Goal: Transaction & Acquisition: Purchase product/service

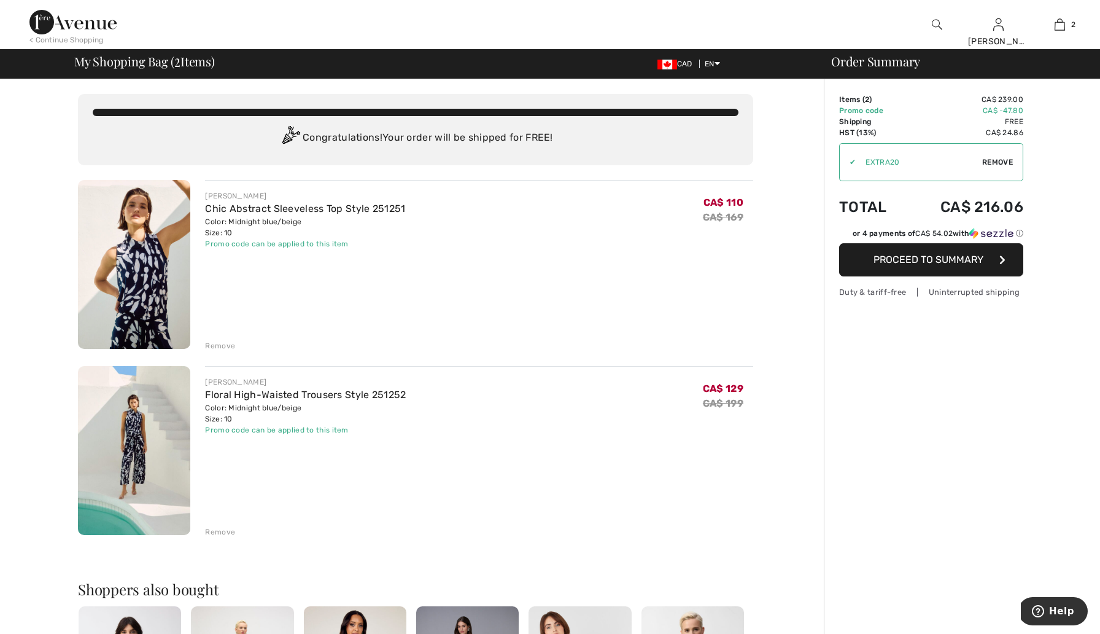
click at [145, 312] on img at bounding box center [134, 264] width 112 height 169
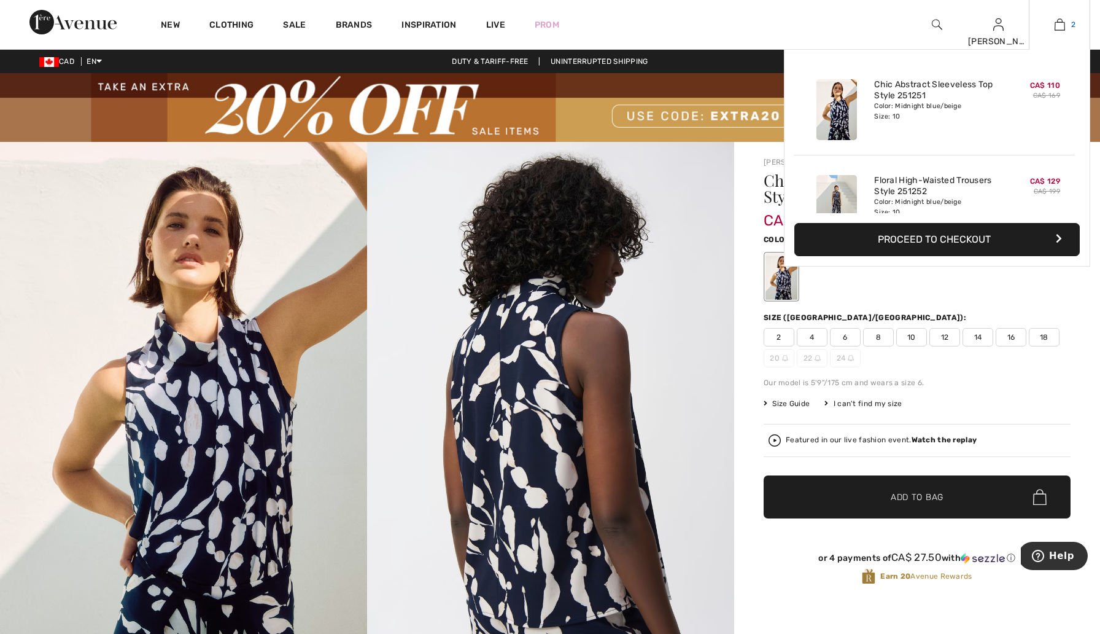
click at [1061, 23] on img at bounding box center [1060, 24] width 10 height 15
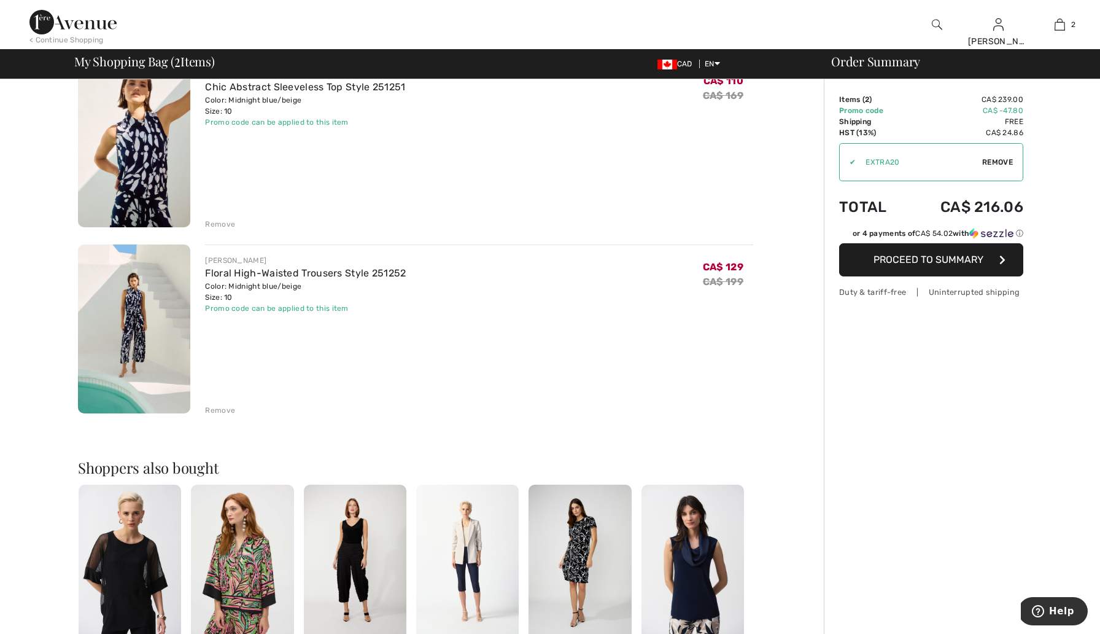
scroll to position [78, 0]
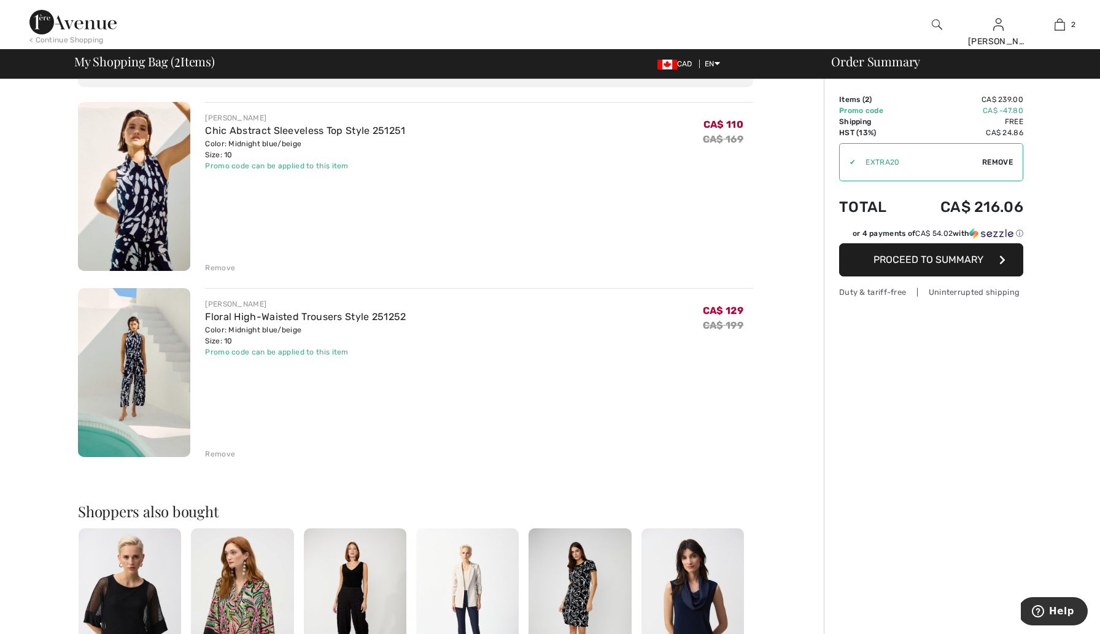
click at [227, 263] on div "Remove" at bounding box center [220, 267] width 30 height 11
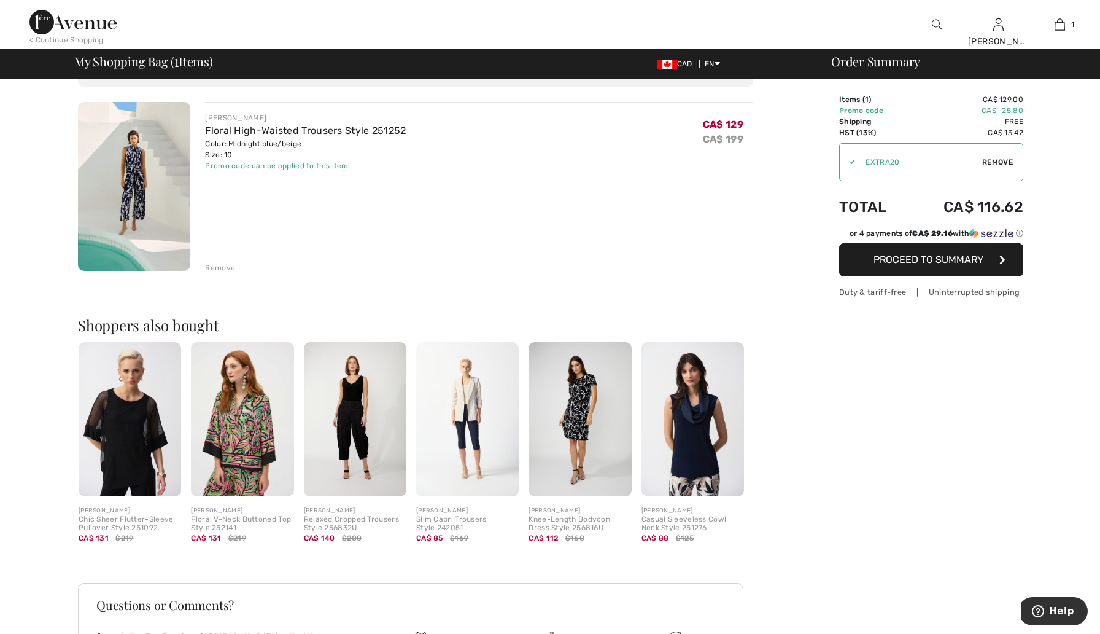
click at [227, 265] on div "Remove" at bounding box center [220, 267] width 30 height 11
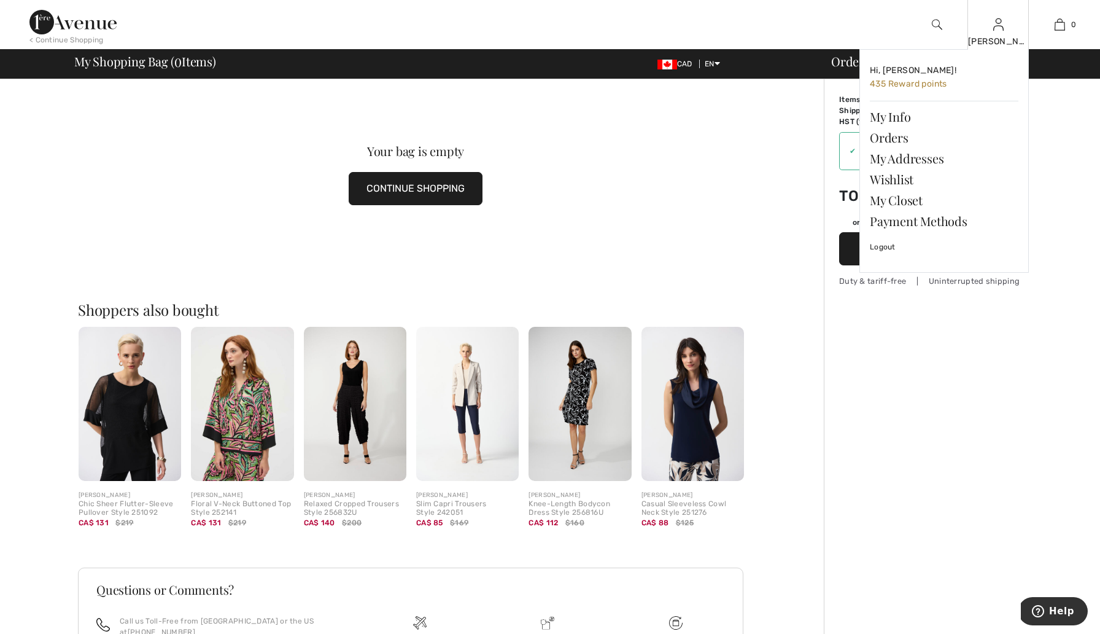
click at [996, 42] on div "[PERSON_NAME]" at bounding box center [998, 41] width 60 height 13
click at [997, 23] on img at bounding box center [998, 24] width 10 height 15
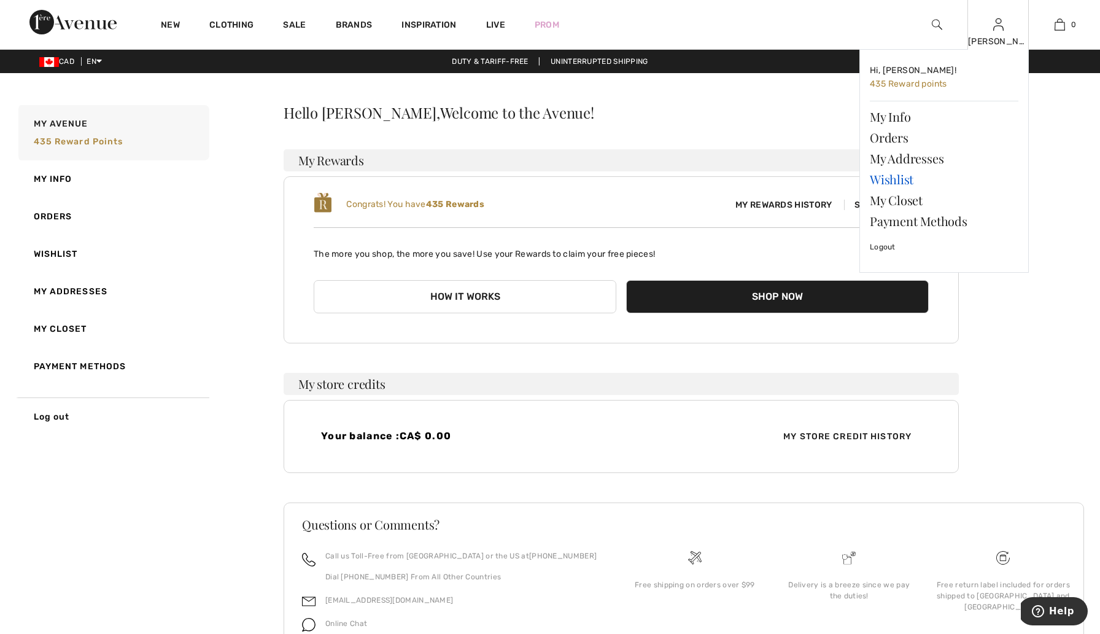
click at [907, 175] on link "Wishlist" at bounding box center [944, 179] width 149 height 21
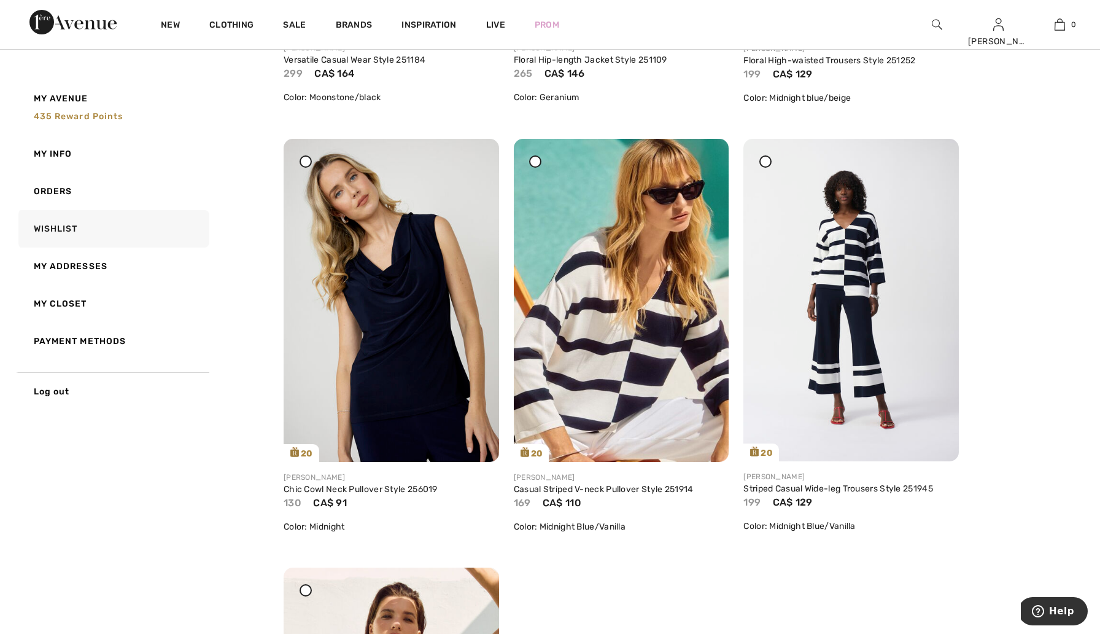
scroll to position [5675, 0]
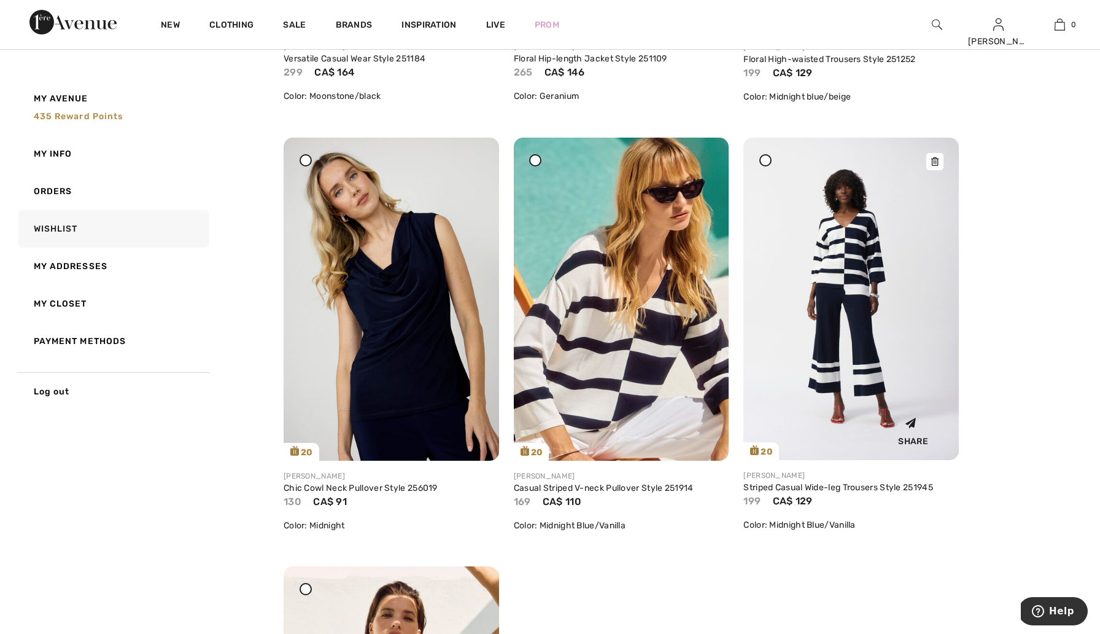
click at [842, 298] on img at bounding box center [850, 299] width 215 height 322
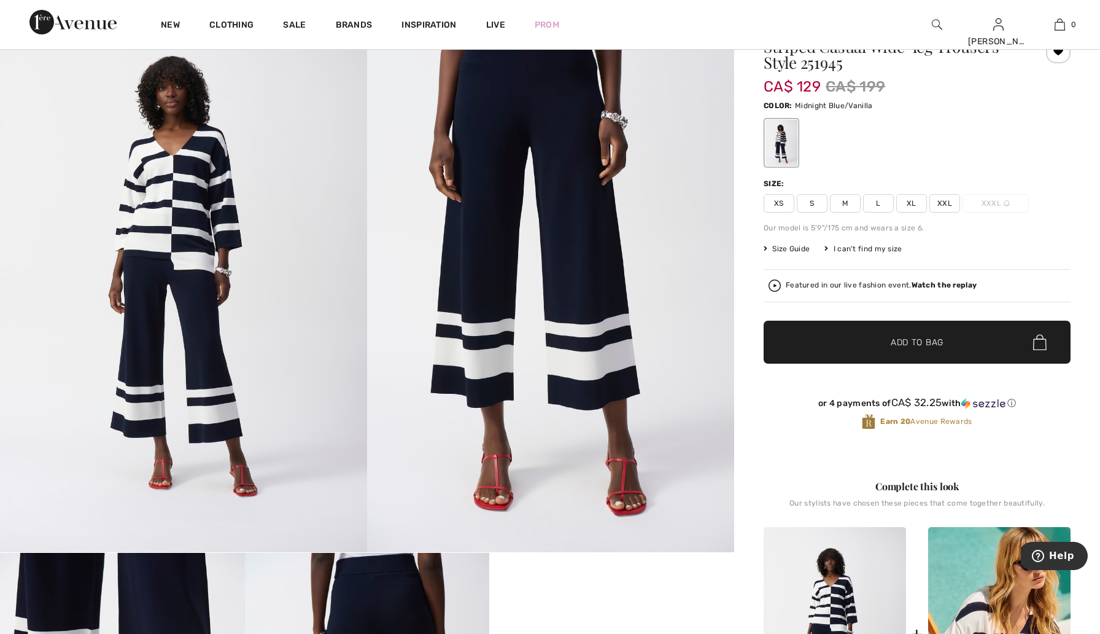
scroll to position [151, 0]
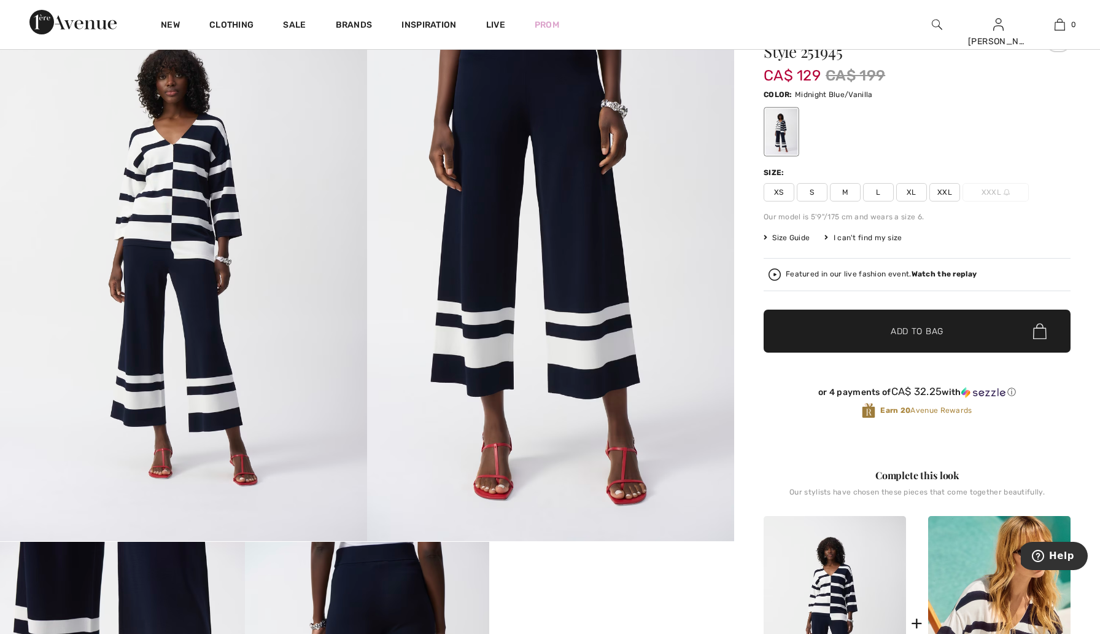
click at [846, 190] on span "M" at bounding box center [845, 192] width 31 height 18
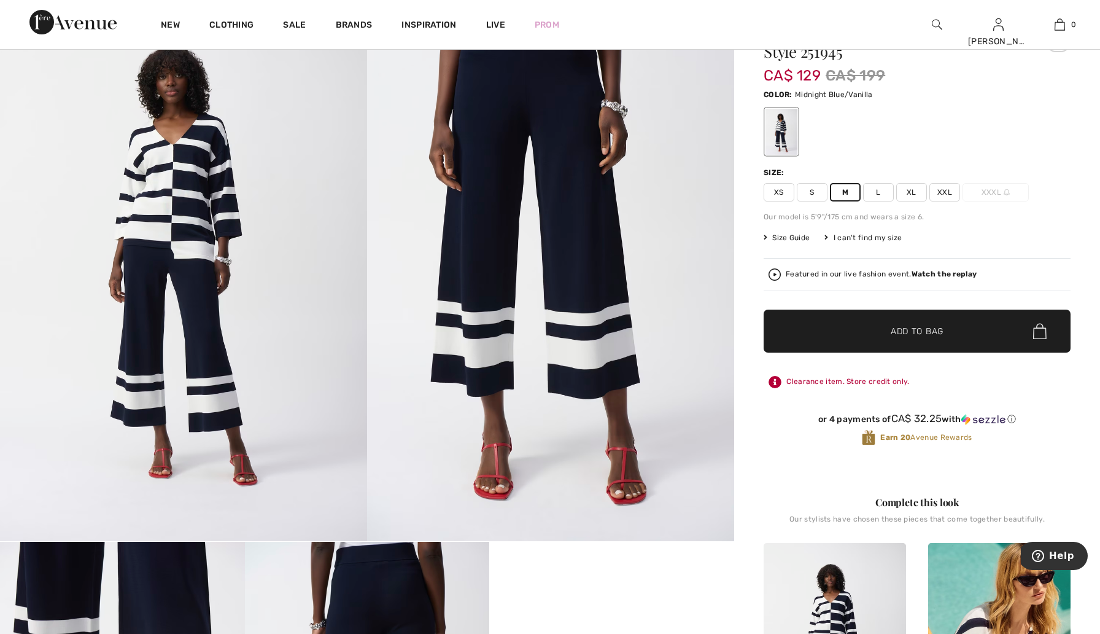
click at [919, 328] on span "Add to Bag" at bounding box center [917, 331] width 53 height 13
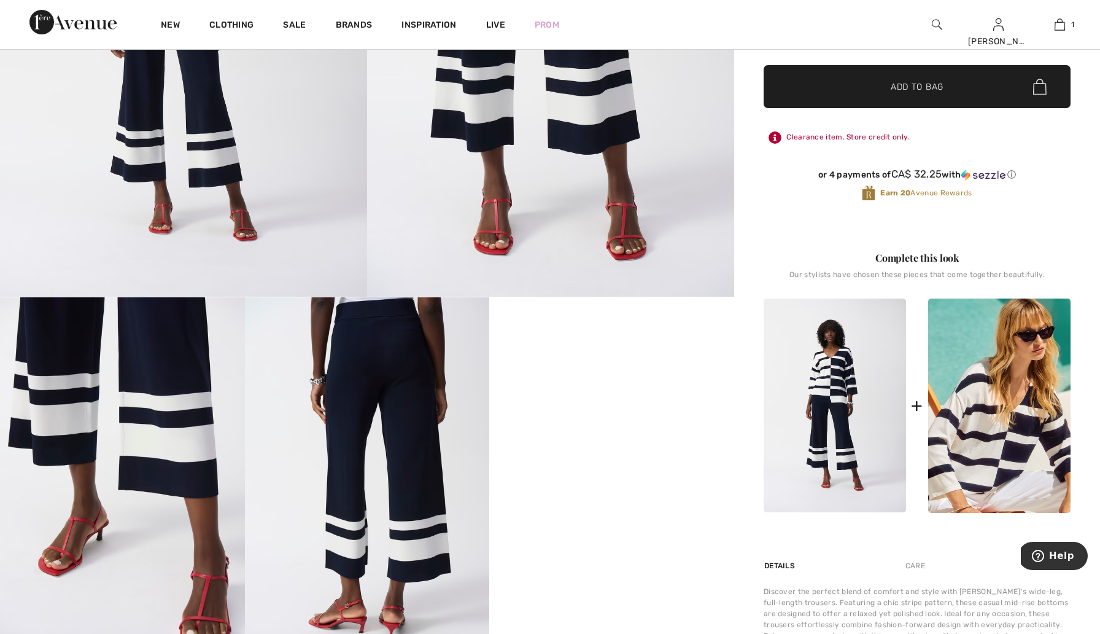
scroll to position [401, 0]
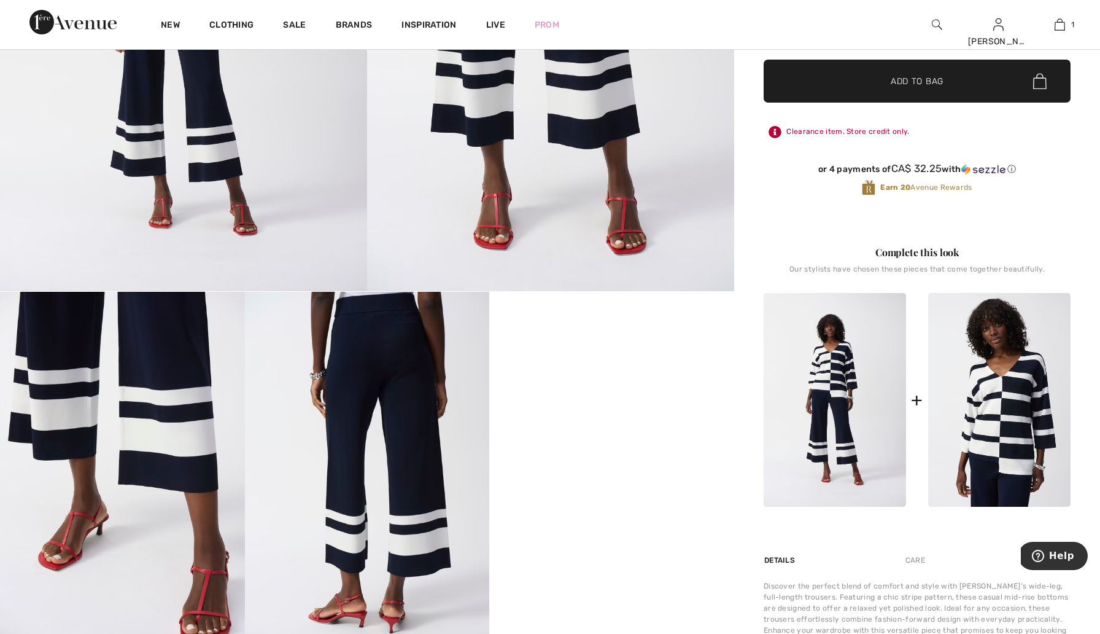
click at [1019, 403] on img at bounding box center [999, 400] width 142 height 214
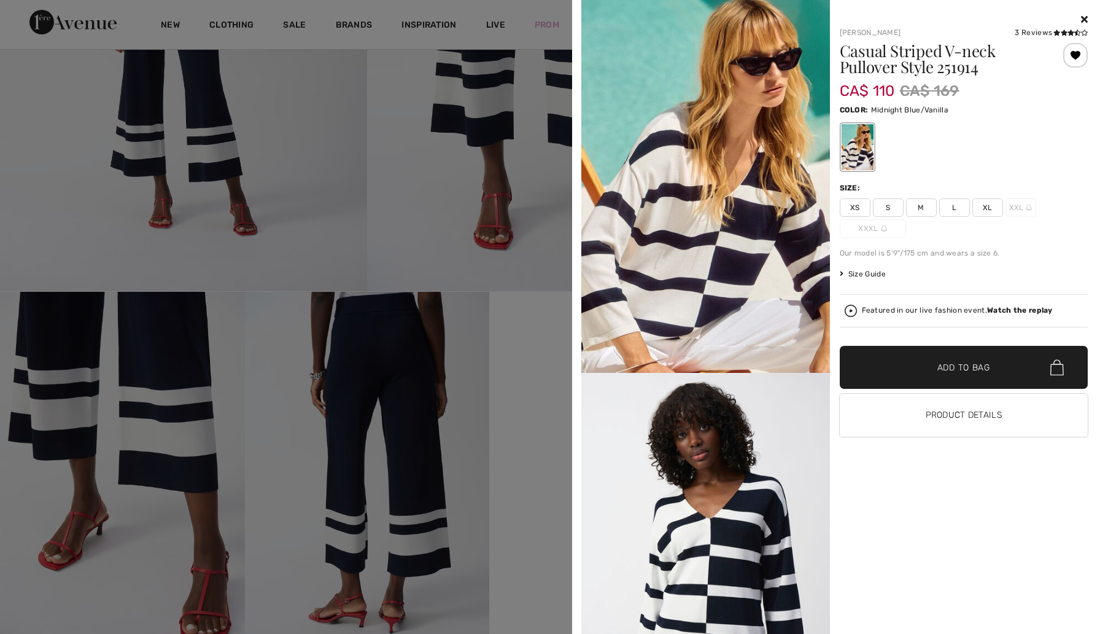
click at [917, 207] on span "M" at bounding box center [921, 207] width 31 height 18
click at [1010, 307] on strong "Watch the replay" at bounding box center [1020, 310] width 66 height 9
click at [1085, 15] on icon at bounding box center [1084, 19] width 7 height 10
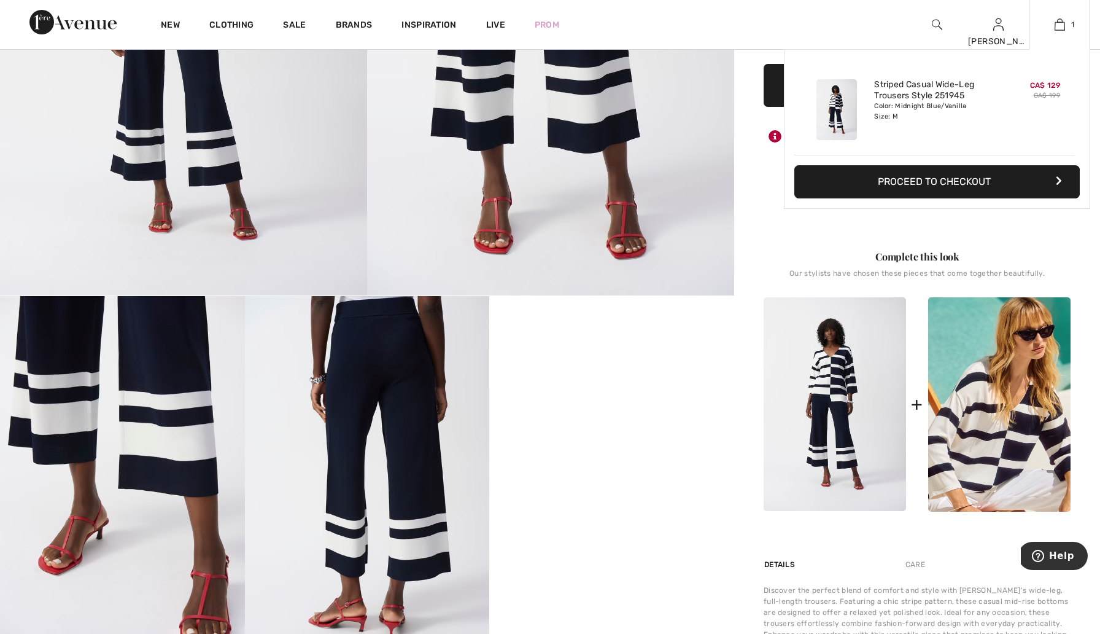
scroll to position [411, 0]
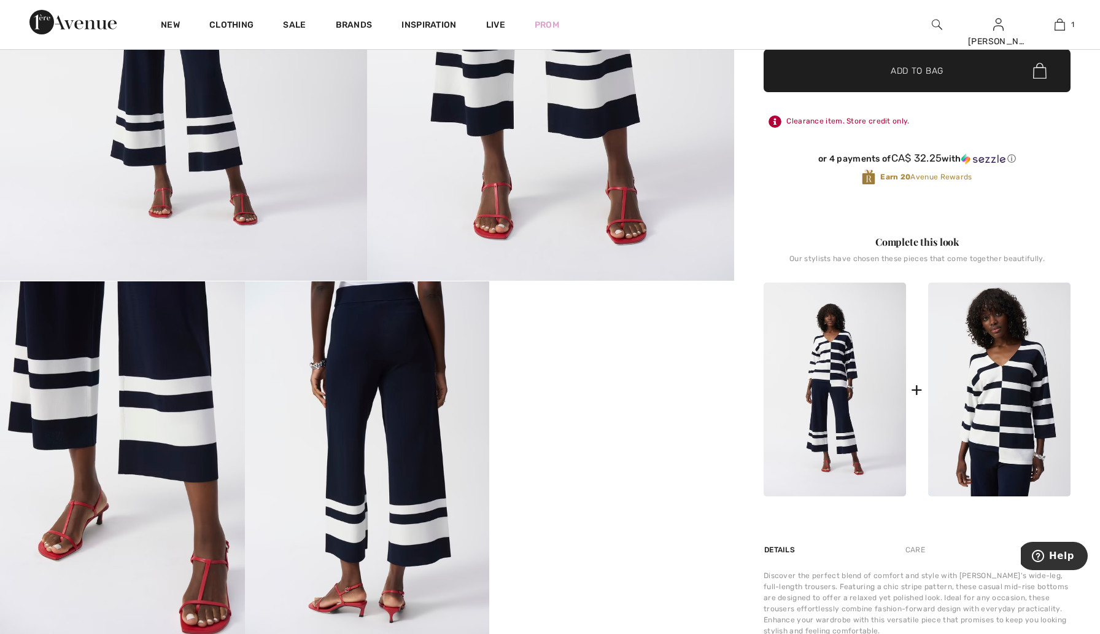
click at [1037, 400] on img at bounding box center [999, 389] width 142 height 214
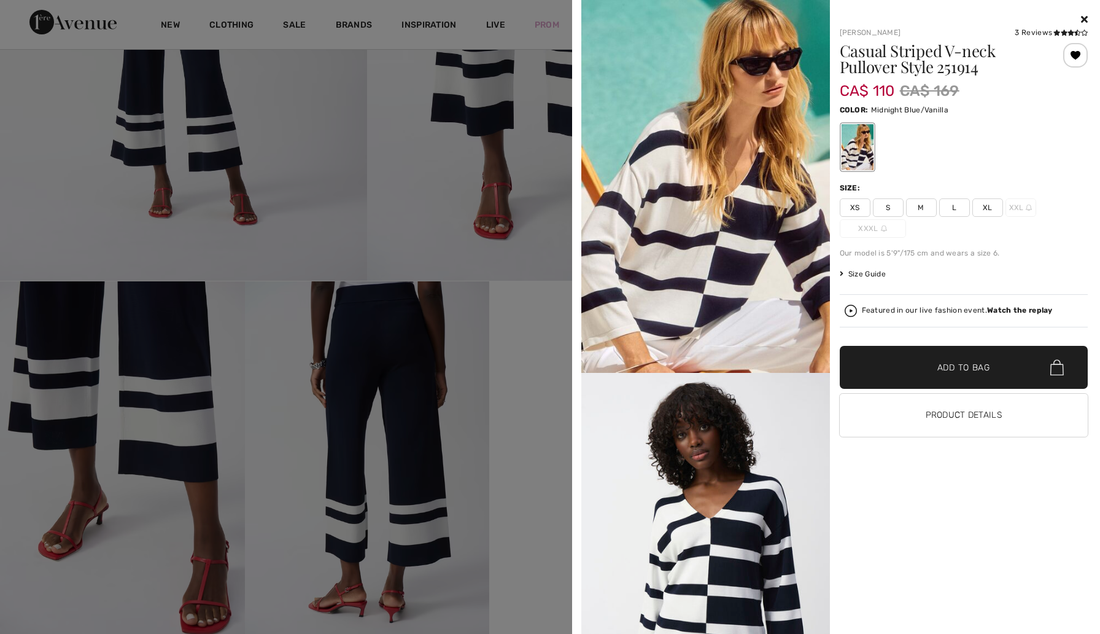
click at [925, 202] on span "M" at bounding box center [921, 207] width 31 height 18
click at [978, 366] on span "Add to Bag" at bounding box center [963, 367] width 53 height 13
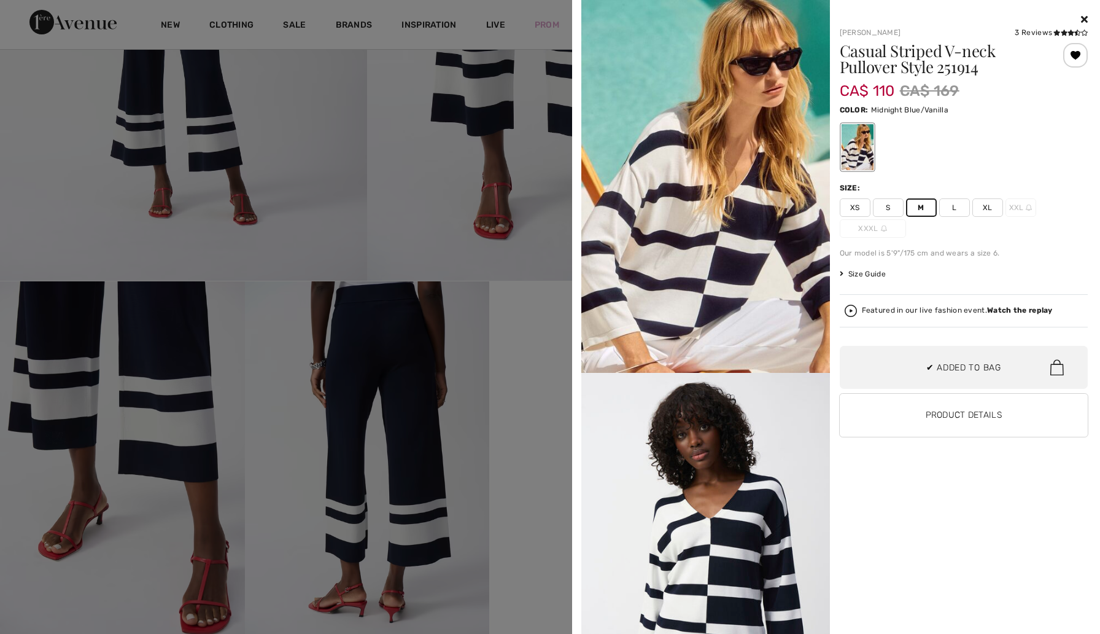
scroll to position [38, 0]
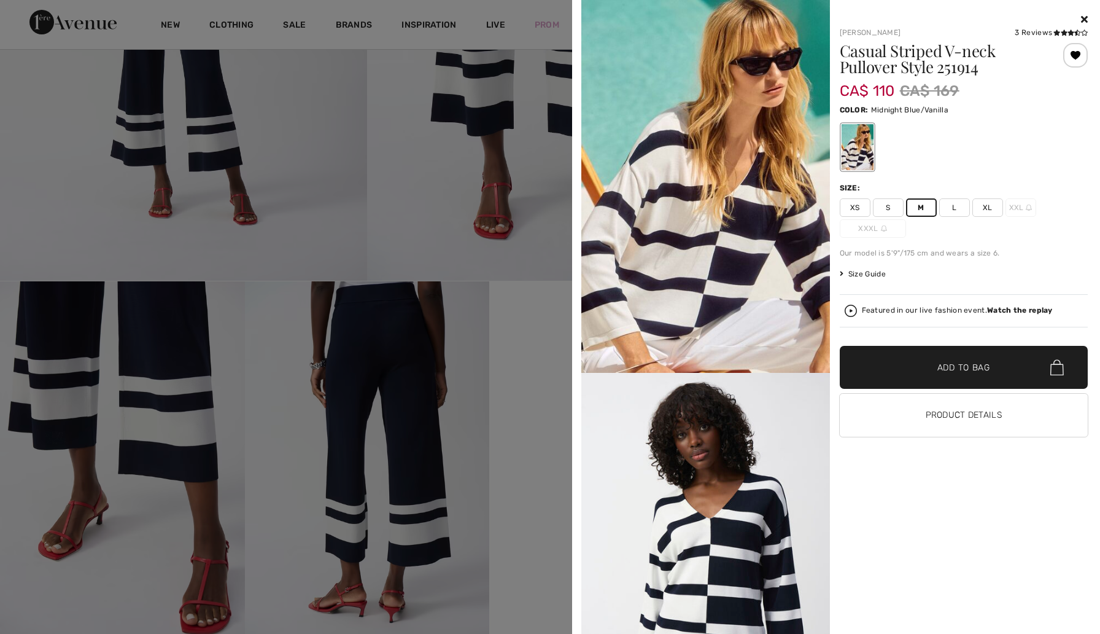
click at [1084, 17] on icon at bounding box center [1084, 19] width 7 height 10
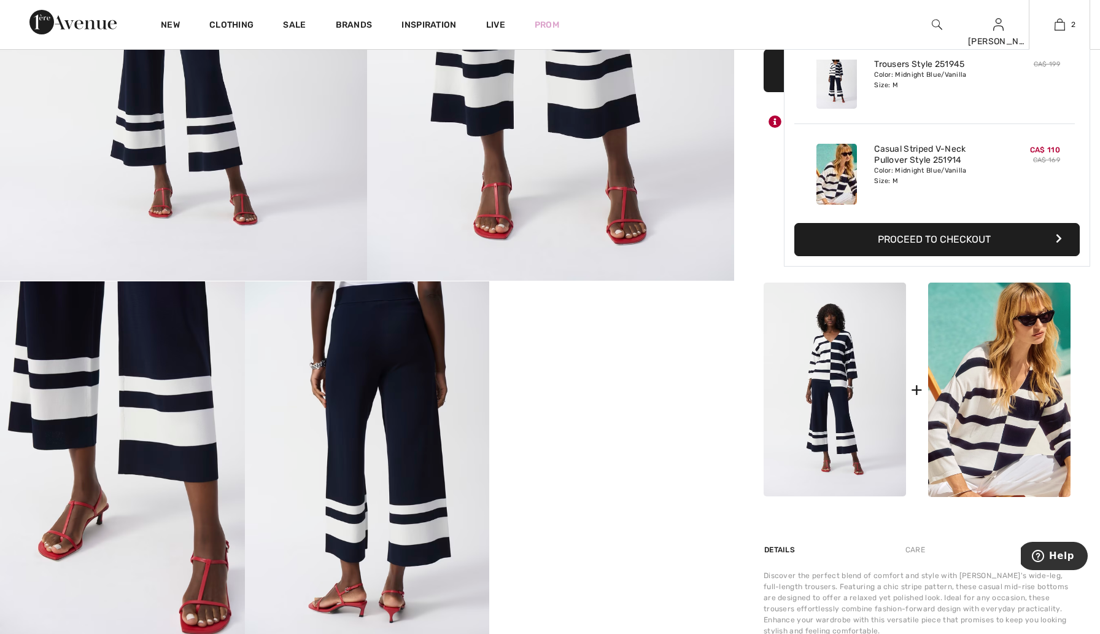
scroll to position [34, 0]
click at [1061, 22] on img at bounding box center [1060, 24] width 10 height 15
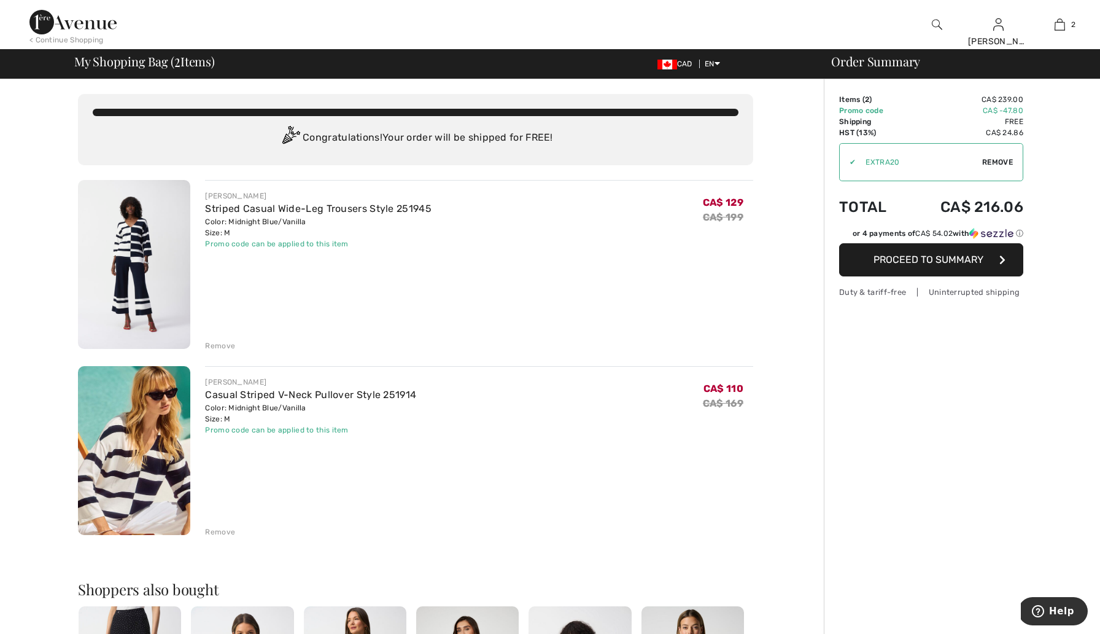
click at [222, 343] on div "Remove" at bounding box center [220, 345] width 30 height 11
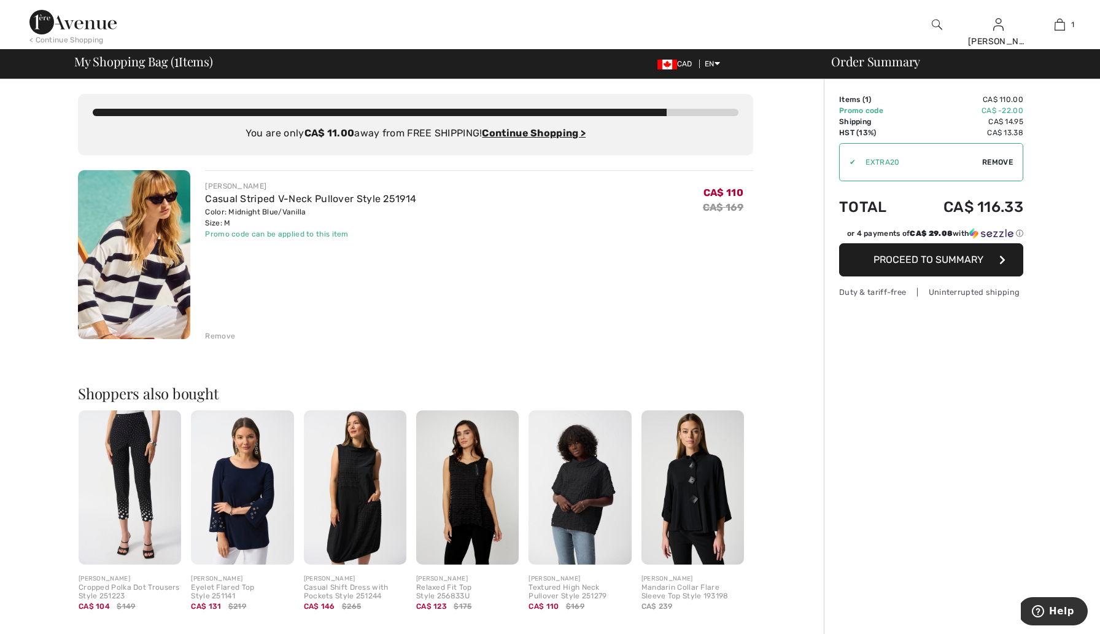
click at [226, 335] on div "Remove" at bounding box center [220, 335] width 30 height 11
